Goal: Task Accomplishment & Management: Manage account settings

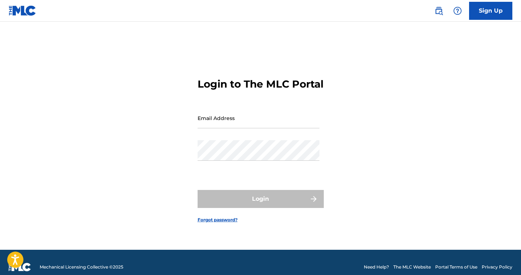
type input "[EMAIL_ADDRESS][DOMAIN_NAME]"
click at [259, 121] on input "[EMAIL_ADDRESS][DOMAIN_NAME]" at bounding box center [259, 118] width 122 height 21
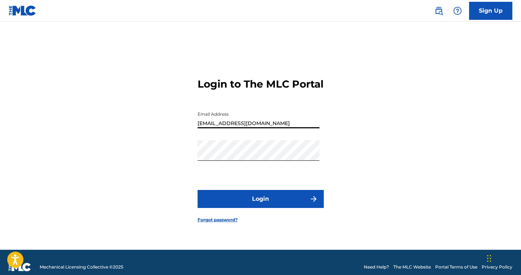
click at [229, 195] on form "Login to The MLC Portal Email Address [EMAIL_ADDRESS][DOMAIN_NAME] Password Log…" at bounding box center [261, 145] width 126 height 210
click at [257, 208] on button "Login" at bounding box center [261, 199] width 126 height 18
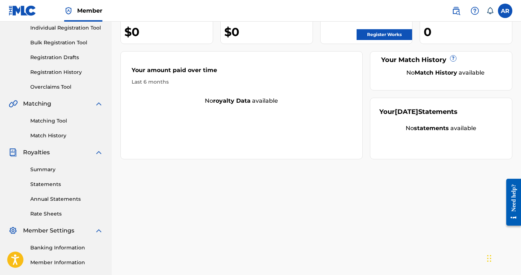
scroll to position [105, 0]
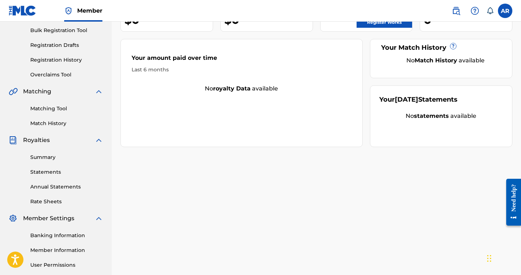
click at [54, 161] on link "Summary" at bounding box center [66, 158] width 73 height 8
